Goal: Find specific page/section: Find specific page/section

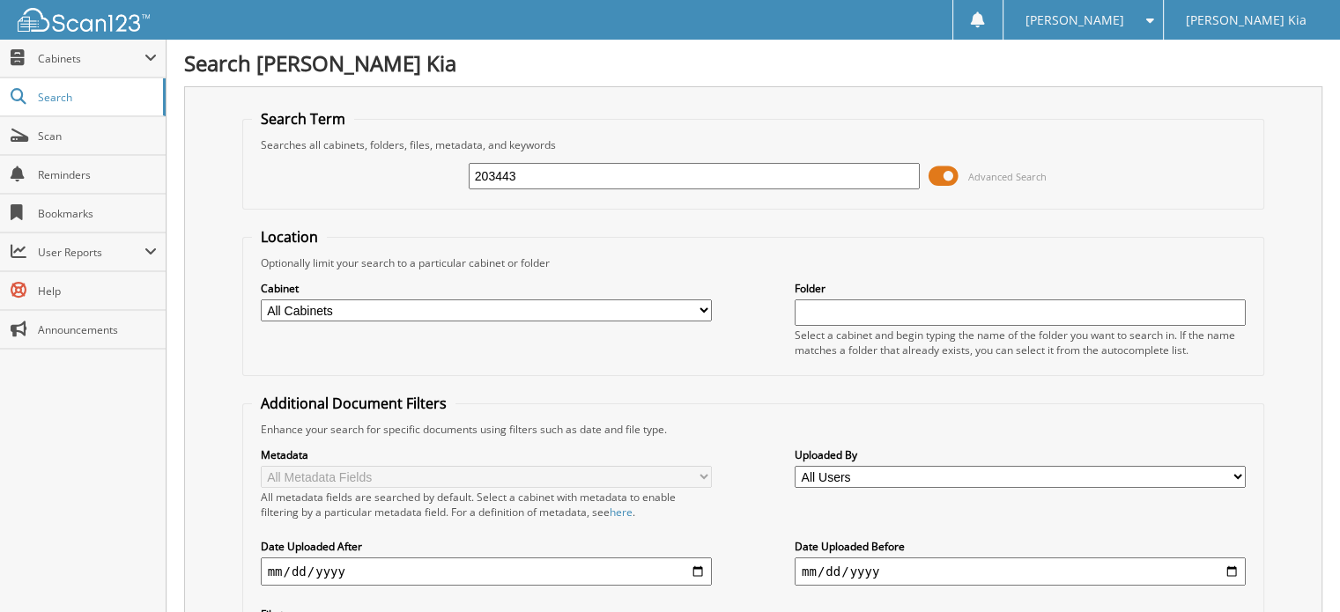
type input "203443"
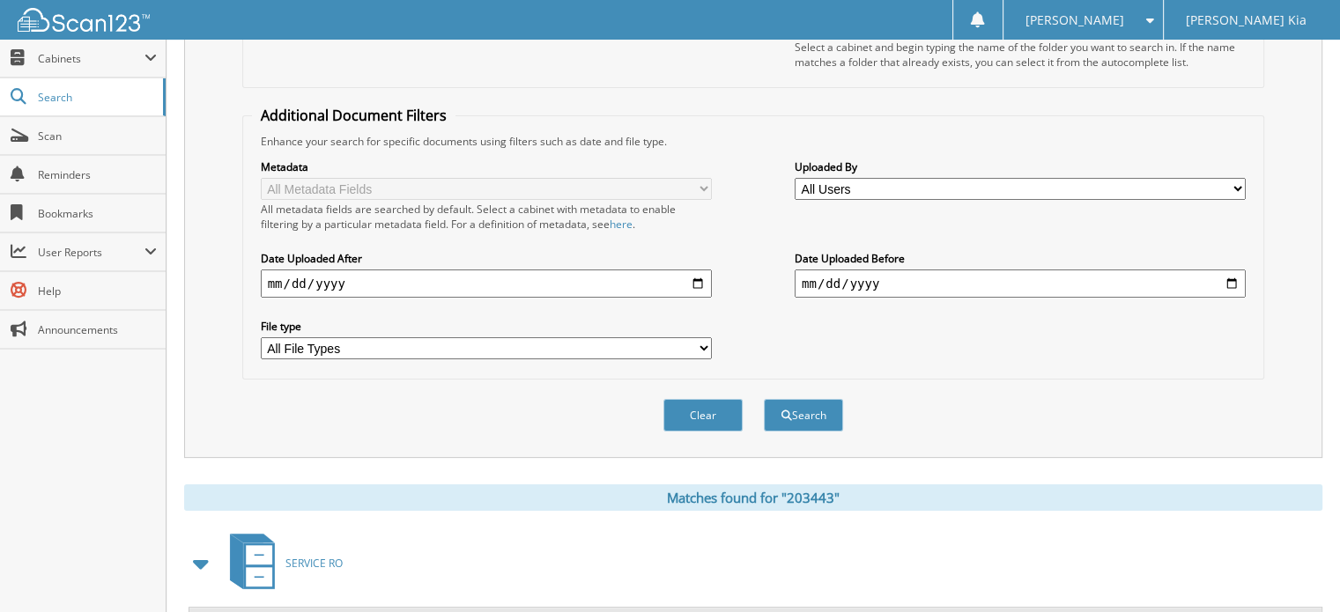
scroll to position [461, 0]
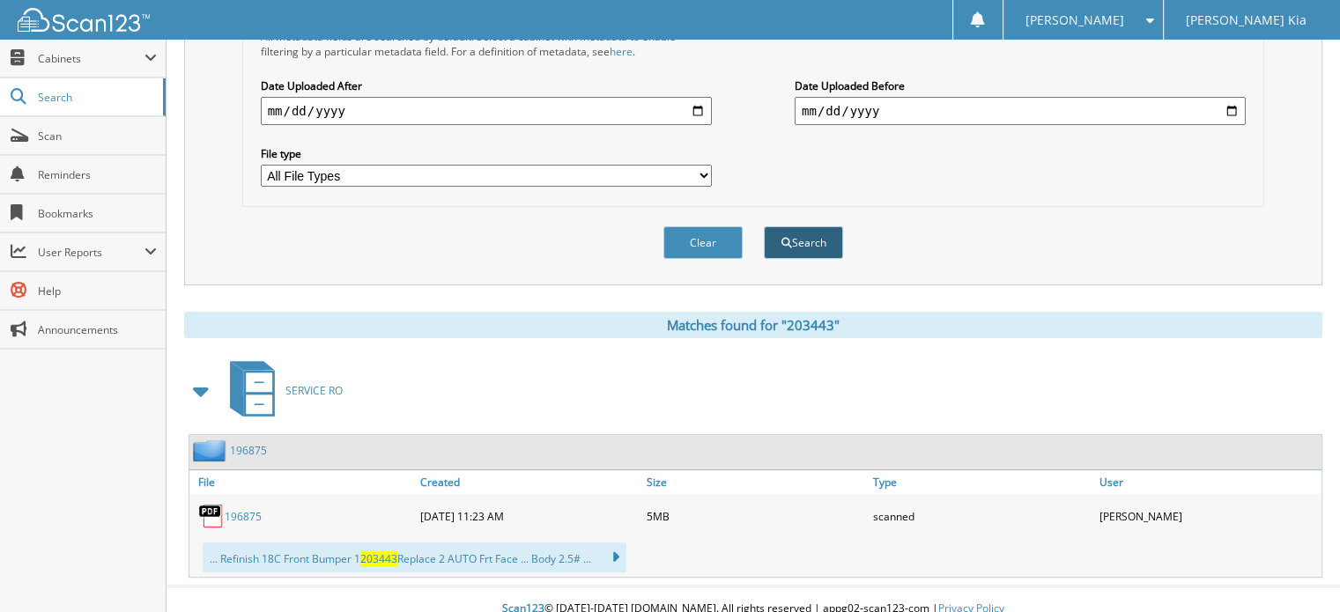
click at [794, 232] on button "Search" at bounding box center [803, 242] width 79 height 33
